Goal: Task Accomplishment & Management: Complete application form

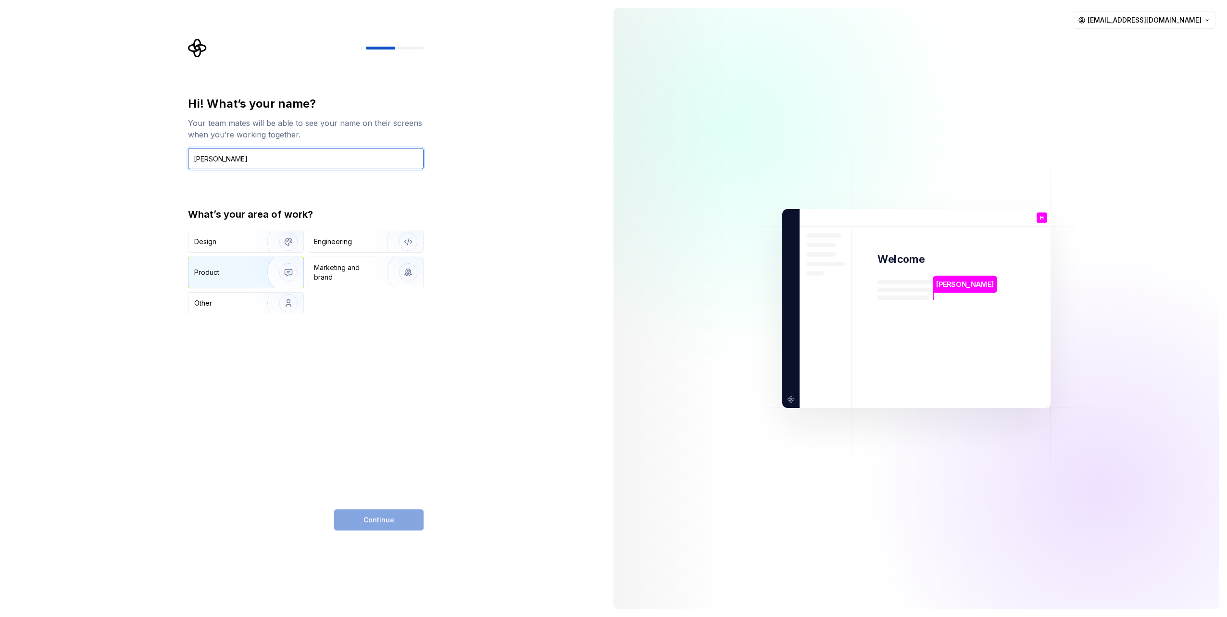
type input "[PERSON_NAME]"
click at [273, 271] on img "button" at bounding box center [282, 272] width 62 height 64
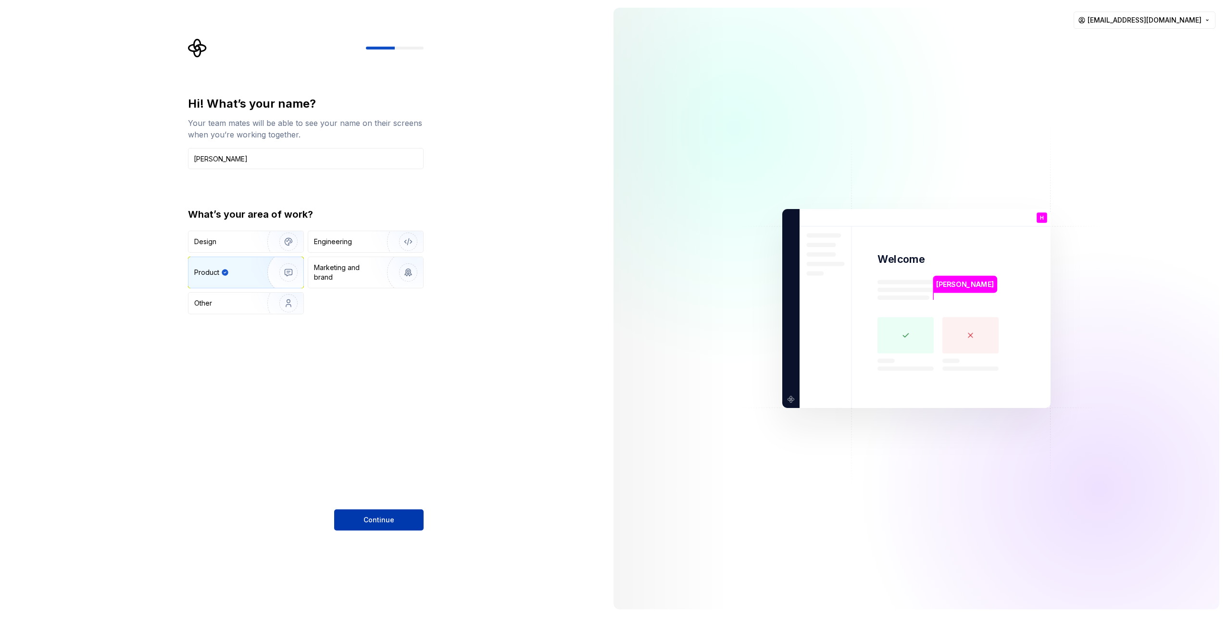
click at [386, 523] on span "Continue" at bounding box center [378, 520] width 31 height 10
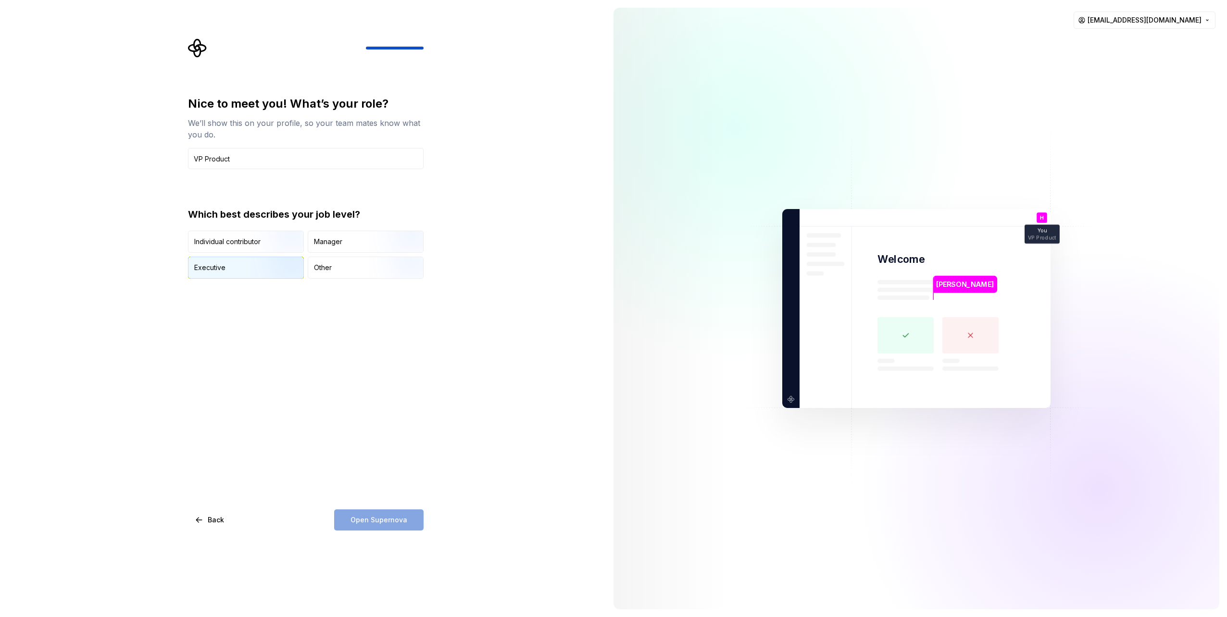
type input "VP Product"
click at [253, 266] on img "button" at bounding box center [280, 280] width 62 height 64
click at [389, 519] on span "Open Supernova" at bounding box center [378, 520] width 57 height 10
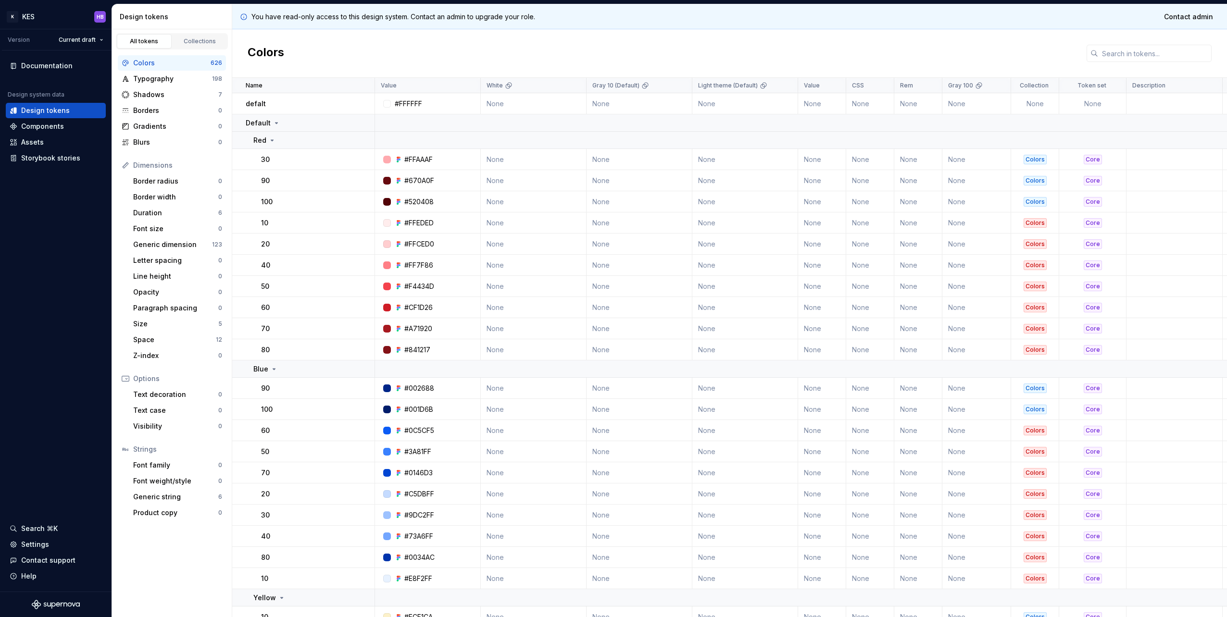
click at [596, 59] on div "Colors" at bounding box center [729, 53] width 994 height 49
click at [29, 64] on div "Documentation" at bounding box center [46, 66] width 51 height 10
